Goal: Book appointment/travel/reservation

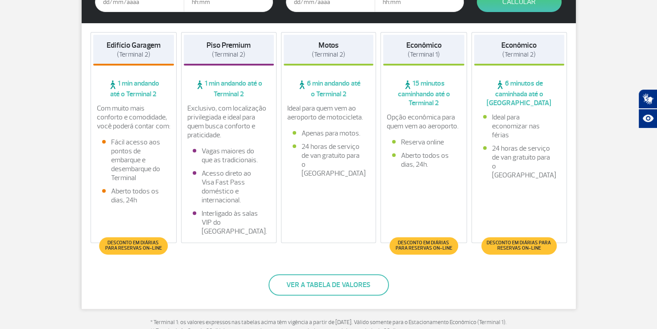
scroll to position [223, 0]
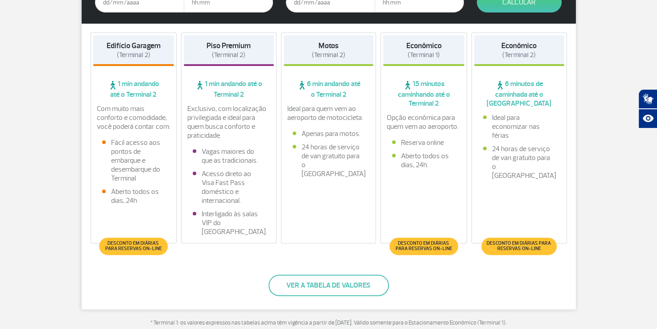
click at [151, 249] on span "Desconto em diárias para reservas on-line" at bounding box center [133, 246] width 59 height 11
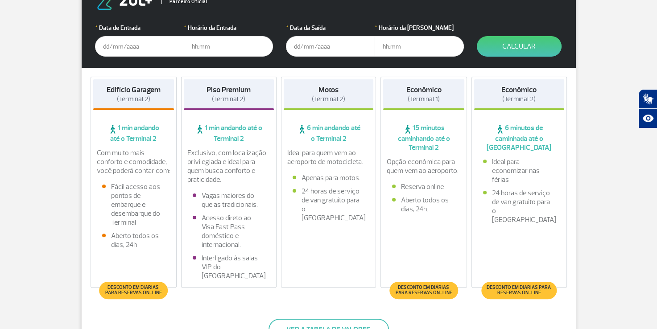
scroll to position [179, 0]
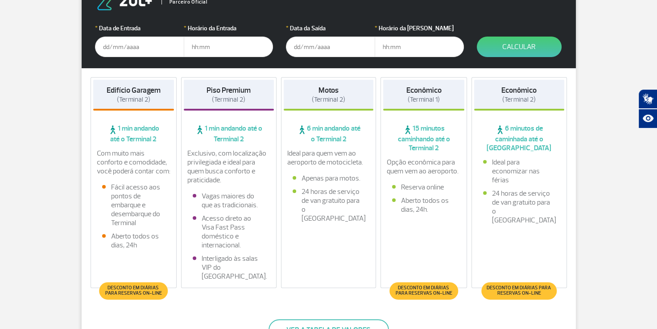
click at [126, 50] on input "text" at bounding box center [139, 47] width 89 height 21
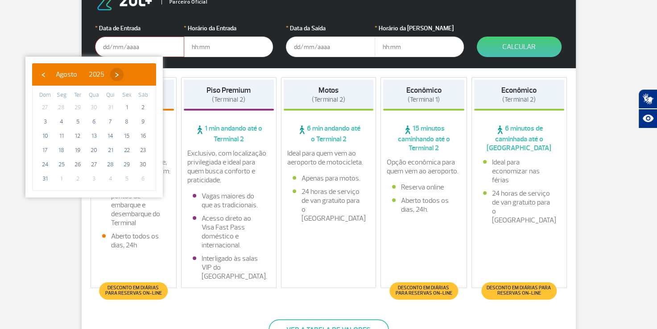
click at [124, 74] on span "›" at bounding box center [116, 74] width 13 height 13
click at [126, 74] on span "›" at bounding box center [119, 74] width 13 height 13
click at [133, 74] on span "›" at bounding box center [126, 74] width 13 height 13
click at [41, 70] on span "‹" at bounding box center [43, 74] width 13 height 13
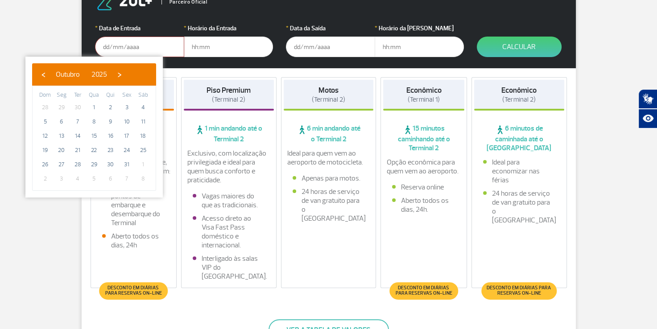
click at [42, 70] on span "‹" at bounding box center [43, 74] width 13 height 13
click at [143, 123] on span "13" at bounding box center [143, 122] width 14 height 14
type input "[DATE]"
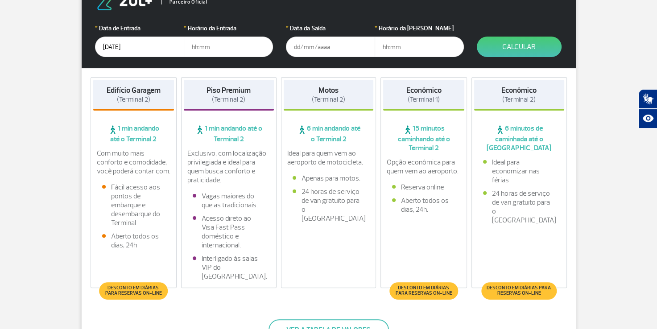
click at [214, 50] on input "text" at bounding box center [228, 47] width 89 height 21
type input "23:00"
click at [334, 47] on input "text" at bounding box center [330, 47] width 89 height 21
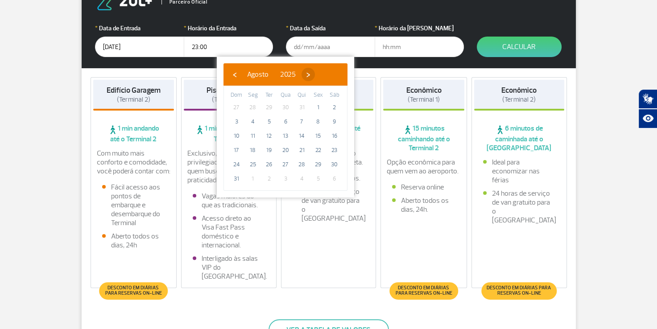
click at [315, 78] on span "›" at bounding box center [308, 74] width 13 height 13
click at [323, 77] on span "›" at bounding box center [316, 74] width 13 height 13
click at [237, 75] on span "‹" at bounding box center [234, 74] width 13 height 13
click at [299, 151] on span "25" at bounding box center [302, 150] width 14 height 14
type input "[DATE]"
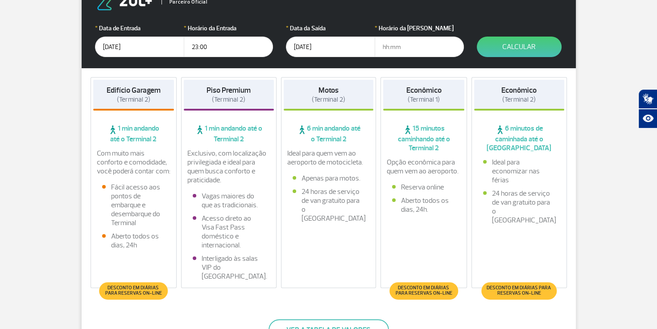
click at [409, 46] on input "text" at bounding box center [419, 47] width 89 height 21
type input "10:00"
click at [523, 48] on button "Calcular" at bounding box center [519, 47] width 85 height 21
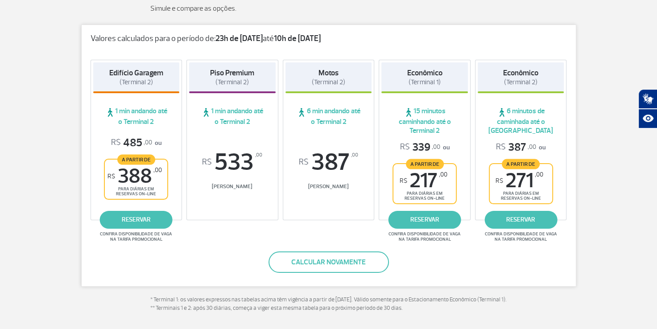
scroll to position [137, 0]
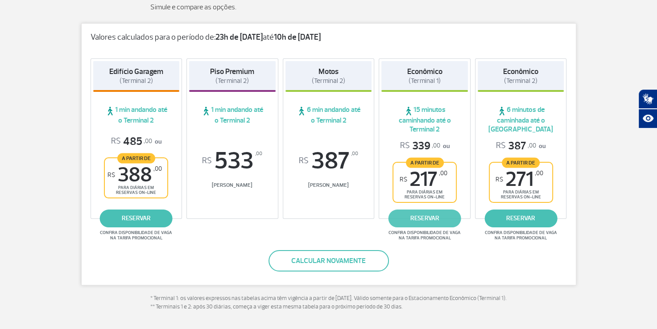
click at [425, 219] on link "reservar" at bounding box center [425, 219] width 73 height 18
